Goal: Transaction & Acquisition: Download file/media

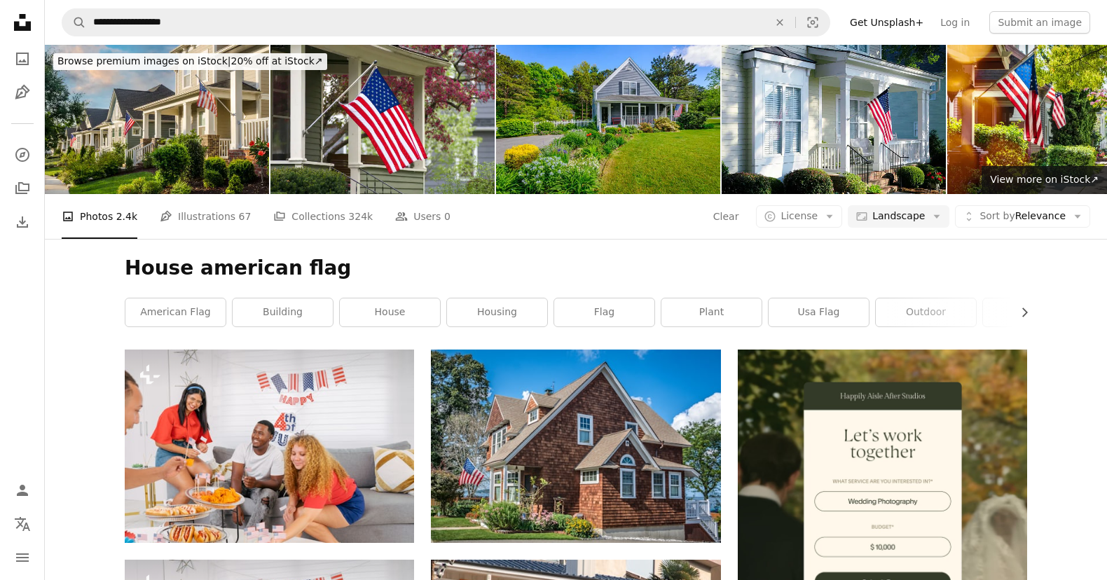
scroll to position [3748, 0]
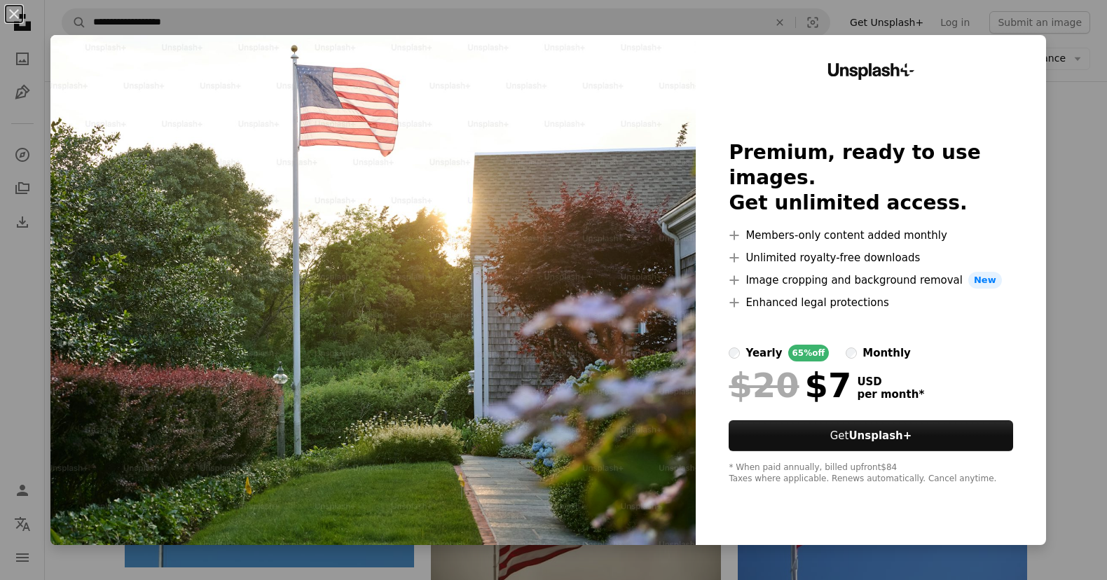
click at [1079, 82] on div "An X shape Unsplash+ Premium, ready to use images. Get unlimited access. A plus…" at bounding box center [553, 290] width 1107 height 580
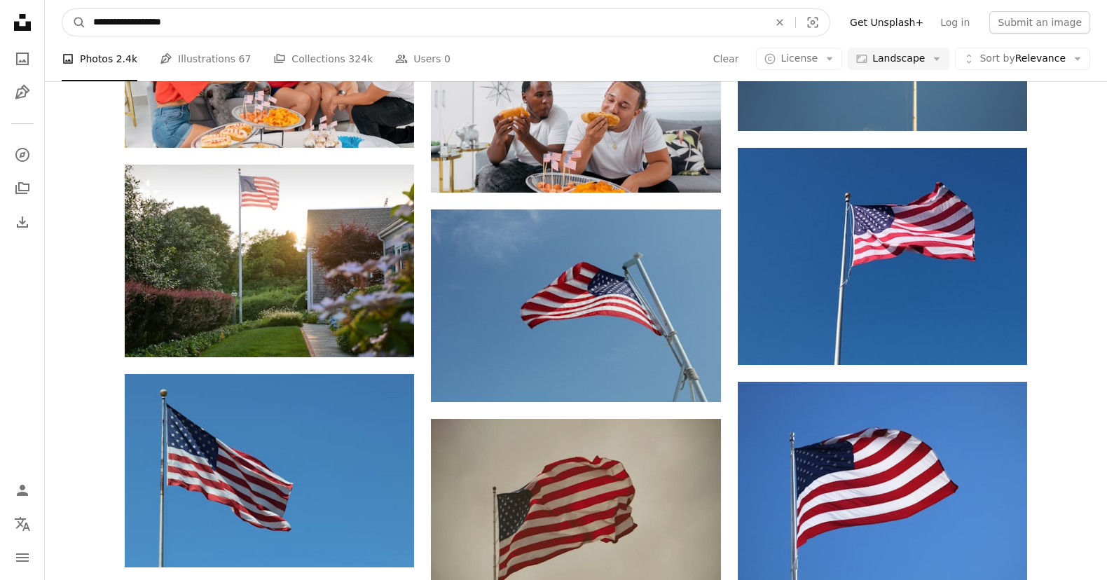
click at [218, 23] on input "**********" at bounding box center [425, 22] width 678 height 27
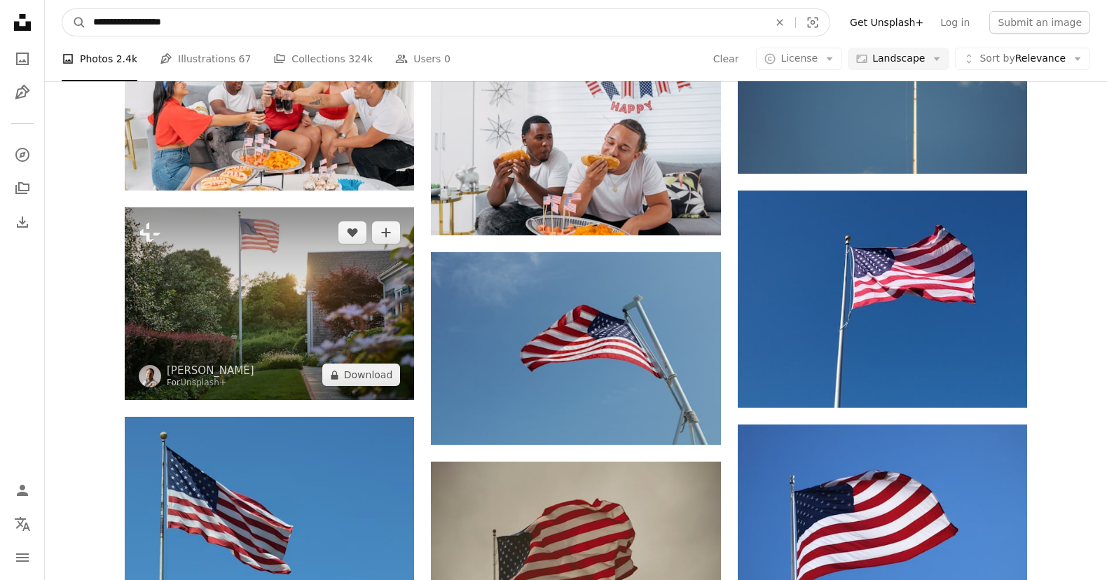
scroll to position [3715, 0]
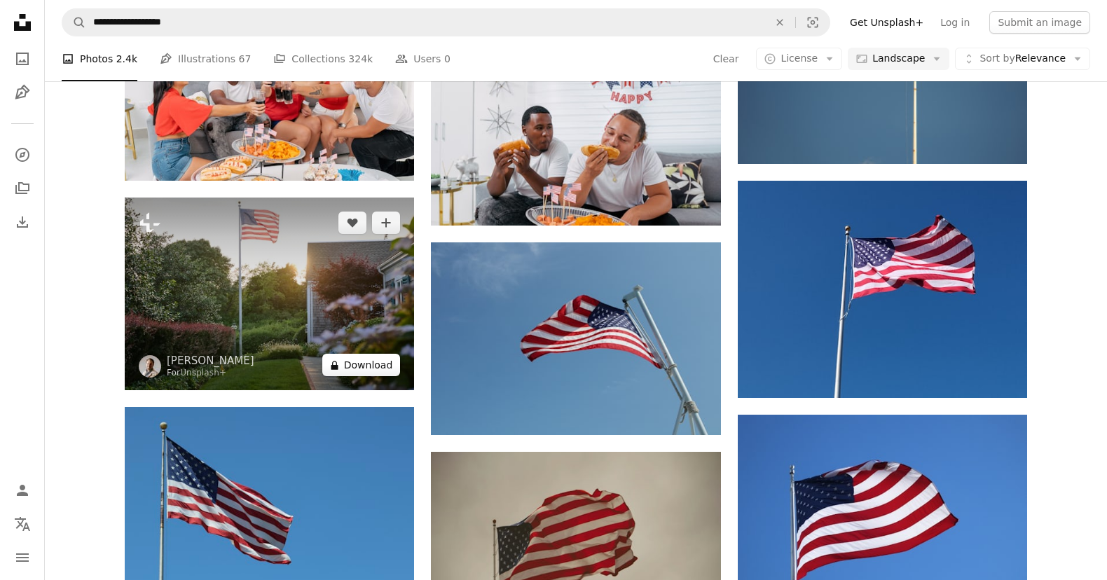
click at [371, 371] on button "A lock Download" at bounding box center [361, 365] width 78 height 22
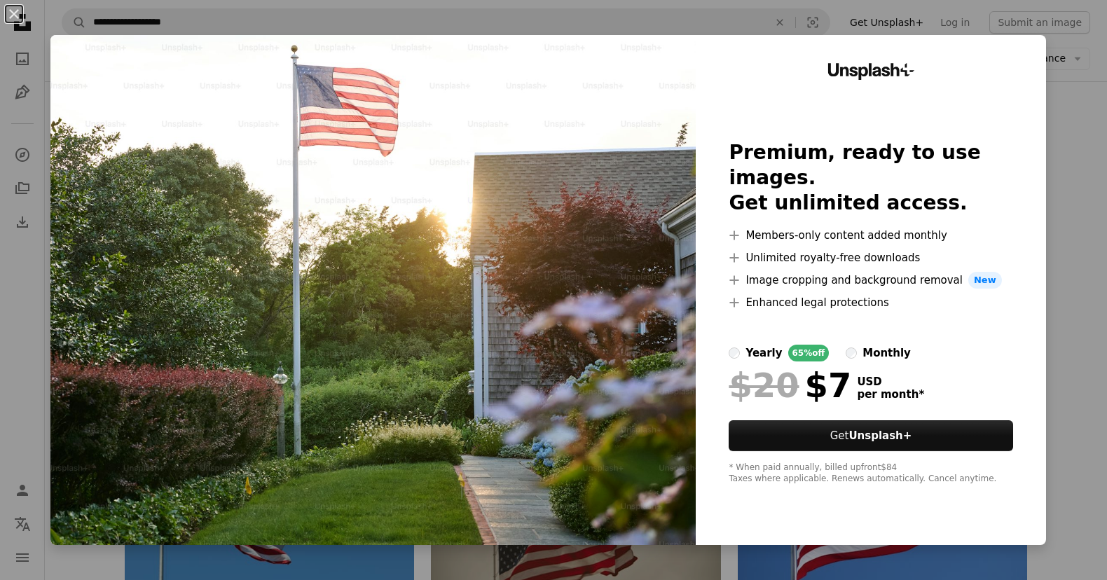
click at [1074, 125] on div "An X shape Unsplash+ Premium, ready to use images. Get unlimited access. A plus…" at bounding box center [553, 290] width 1107 height 580
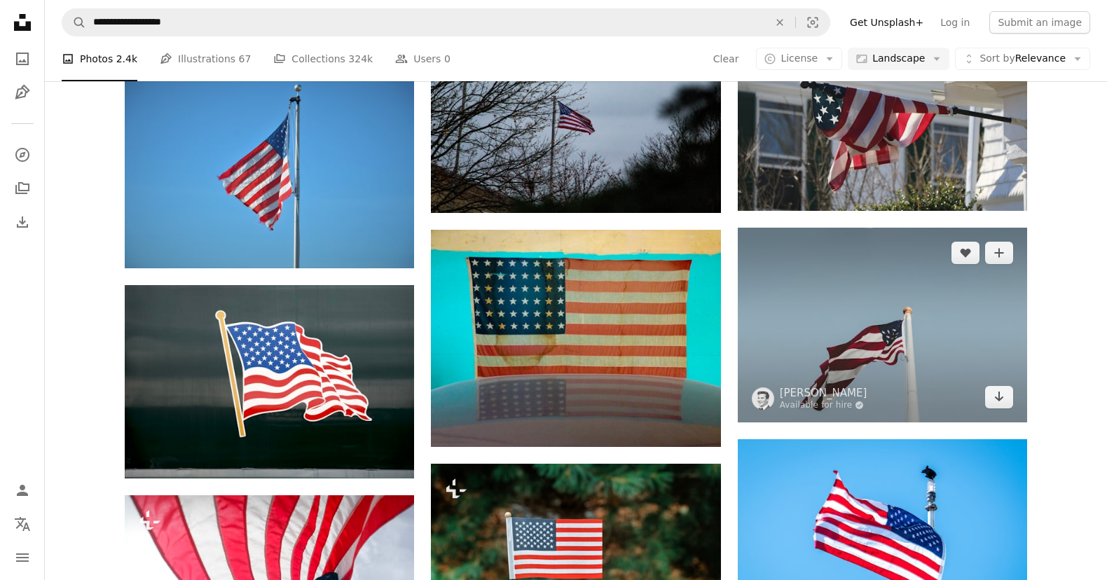
scroll to position [8903, 0]
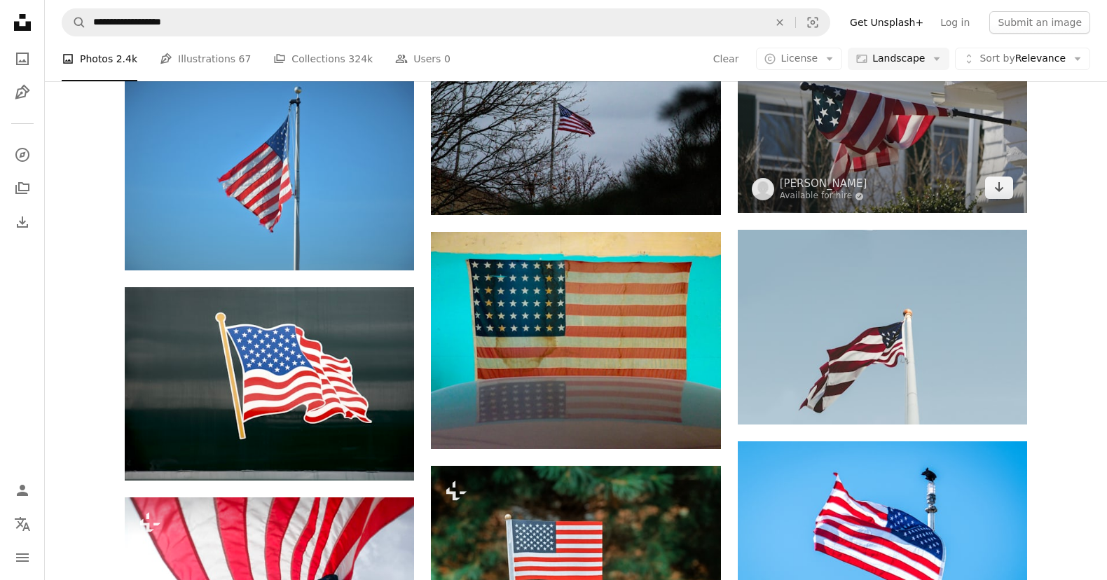
click at [835, 156] on img at bounding box center [882, 116] width 289 height 193
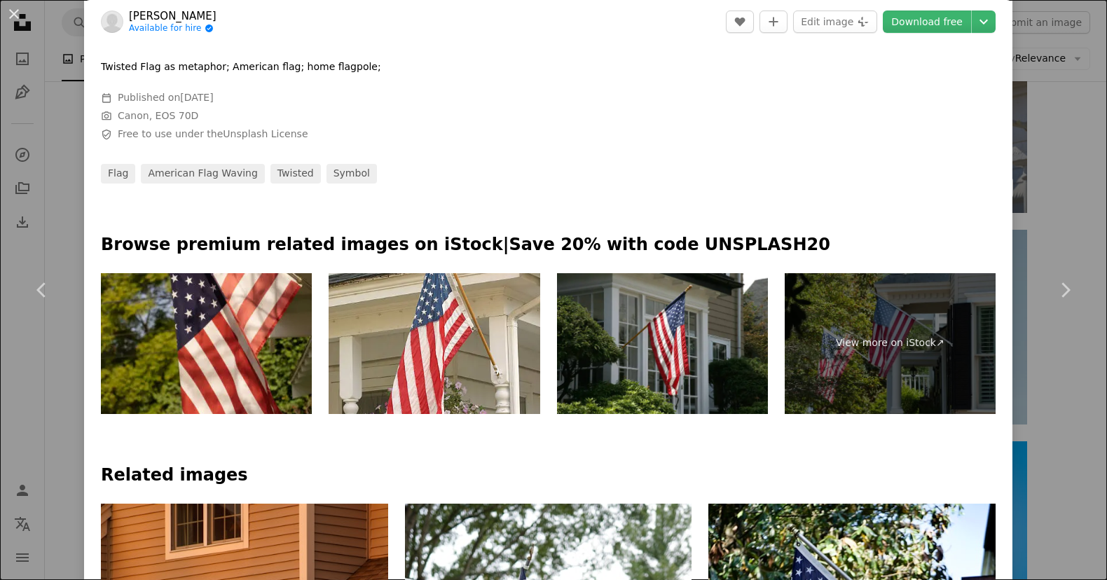
scroll to position [613, 0]
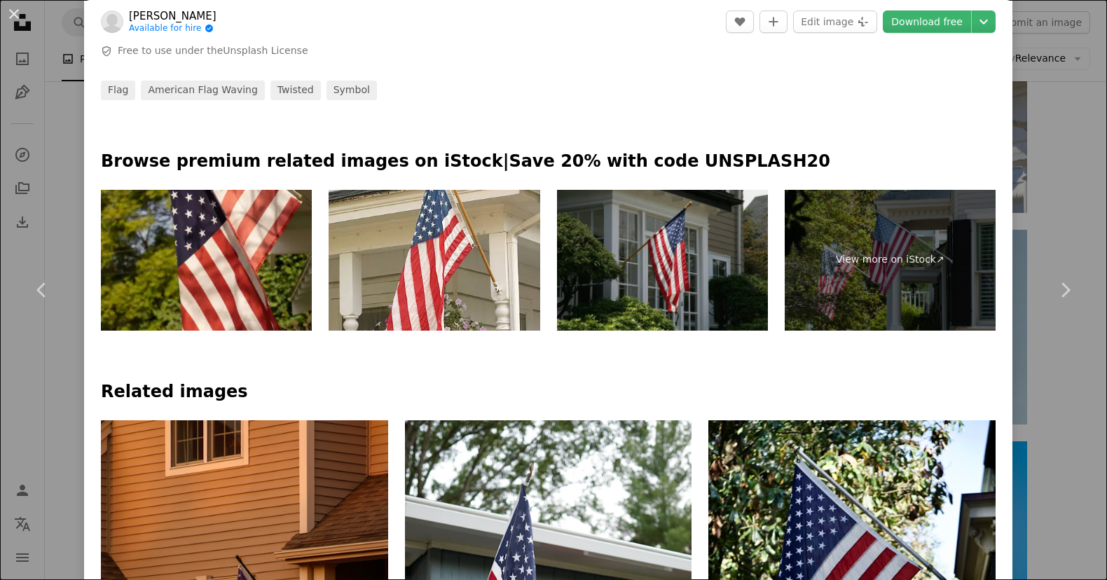
click at [693, 247] on img at bounding box center [662, 260] width 211 height 141
